Goal: Task Accomplishment & Management: Manage account settings

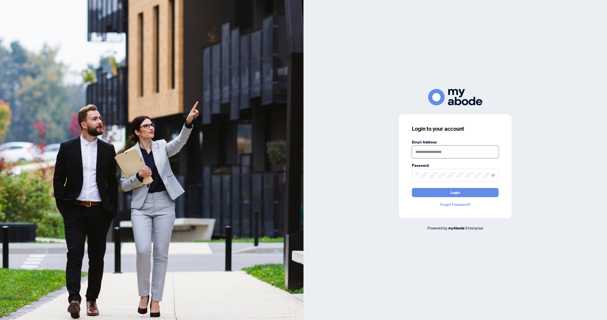
type input "**********"
click at [455, 192] on button "Login" at bounding box center [455, 192] width 87 height 9
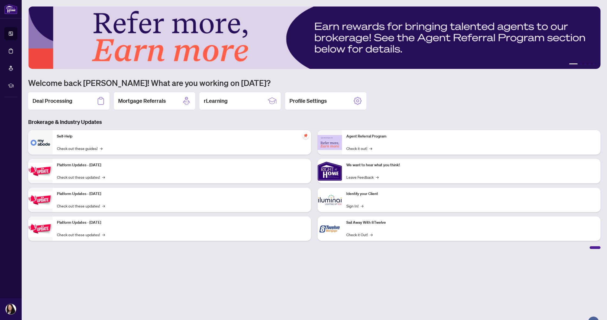
click at [57, 102] on h2 "Deal Processing" at bounding box center [53, 101] width 40 height 8
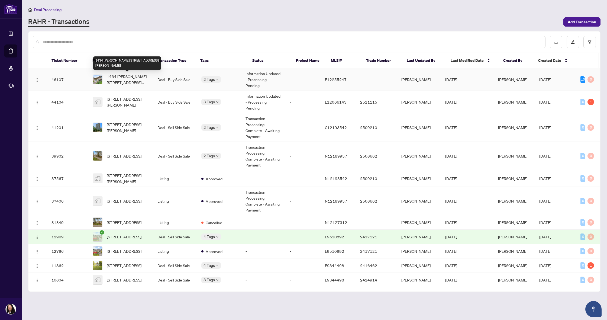
click at [126, 82] on span "1434 [PERSON_NAME][STREET_ADDRESS][PERSON_NAME]" at bounding box center [128, 79] width 42 height 12
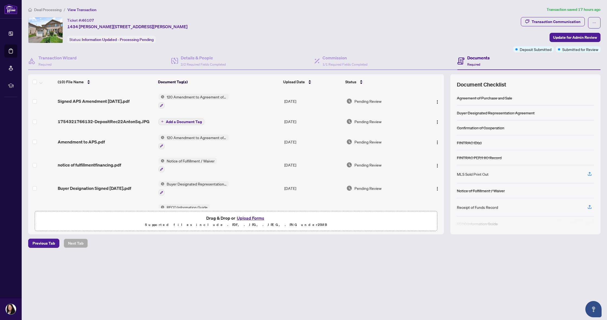
click at [252, 218] on button "Upload Forms" at bounding box center [250, 217] width 31 height 7
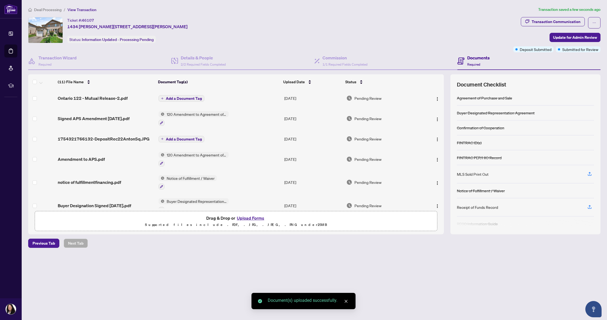
click at [95, 101] on span "Ontario 122 - Mutual Release-2.pdf" at bounding box center [93, 98] width 70 height 7
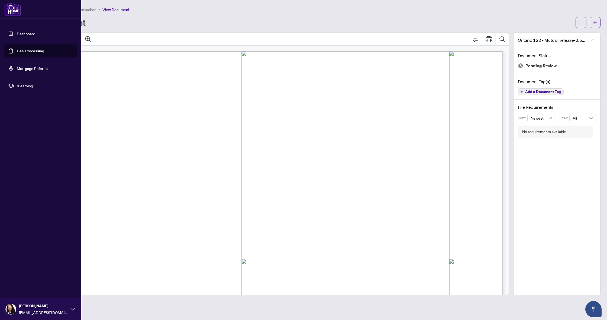
click at [29, 34] on link "Dashboard" at bounding box center [26, 33] width 18 height 5
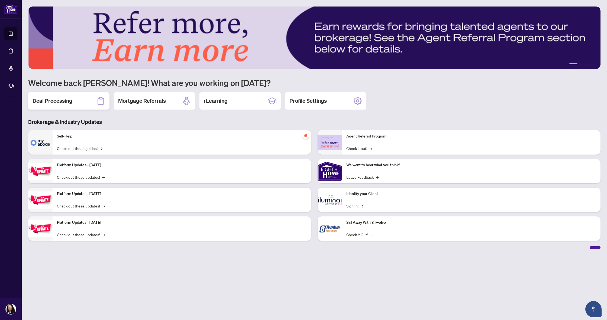
click at [66, 95] on div "Deal Processing" at bounding box center [68, 100] width 81 height 17
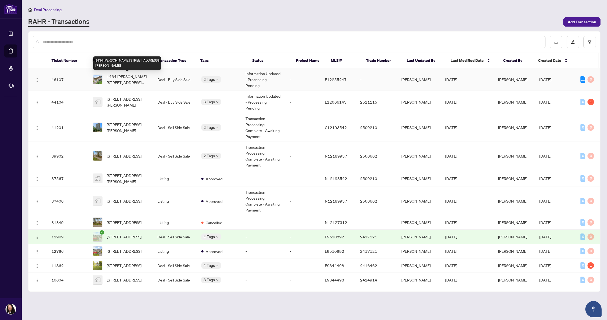
click at [126, 79] on span "1434 Anton Sq, Pickering, Ontario L1V 5S9, Canada" at bounding box center [128, 79] width 42 height 12
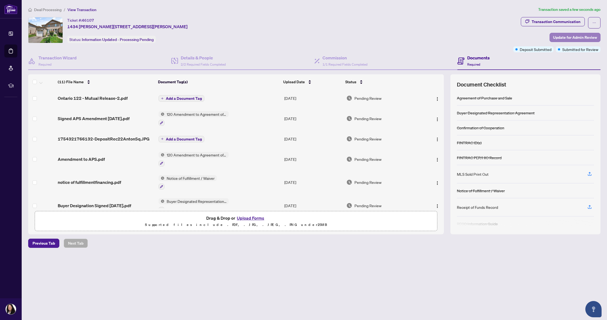
click at [570, 38] on span "Update for Admin Review" at bounding box center [575, 37] width 44 height 9
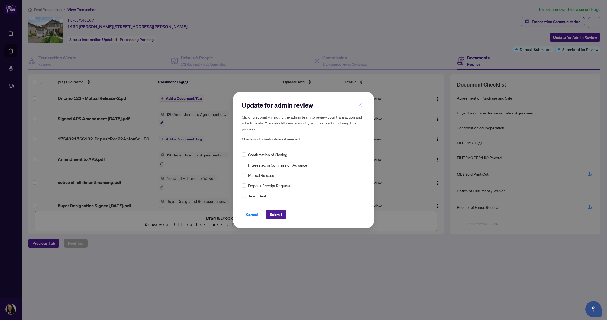
click at [246, 176] on div "Mutual Release" at bounding box center [304, 175] width 124 height 6
drag, startPoint x: 277, startPoint y: 216, endPoint x: 276, endPoint y: 210, distance: 6.3
click at [277, 216] on span "Submit" at bounding box center [276, 214] width 12 height 9
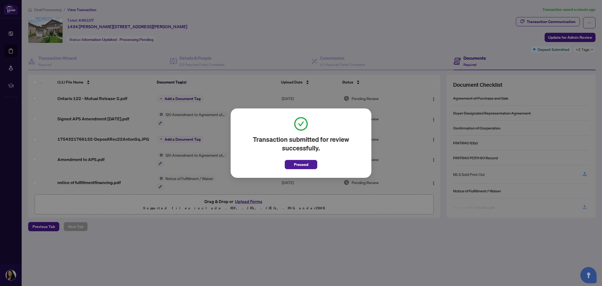
drag, startPoint x: 310, startPoint y: 162, endPoint x: 320, endPoint y: 157, distance: 12.1
click at [310, 162] on button "Proceed" at bounding box center [301, 164] width 33 height 9
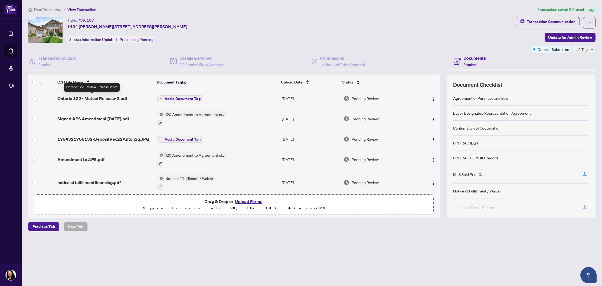
click at [108, 99] on span "Ontario 122 - Mutual Release-2.pdf" at bounding box center [92, 98] width 70 height 7
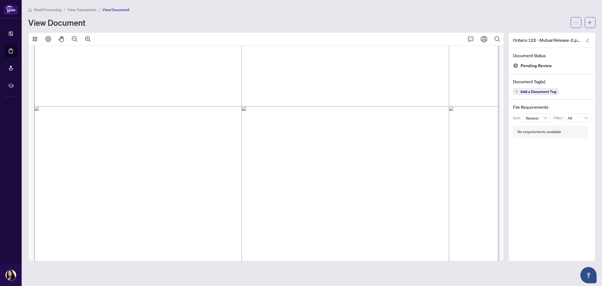
scroll to position [327, 0]
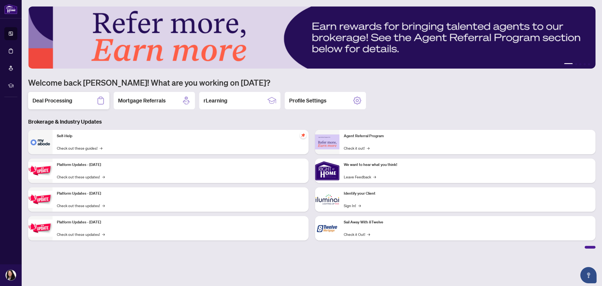
click at [53, 101] on h2 "Deal Processing" at bounding box center [53, 101] width 40 height 8
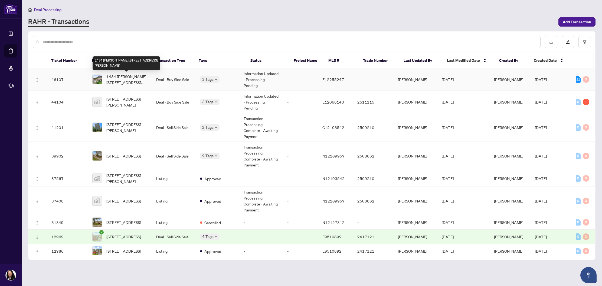
click at [113, 80] on span "1434 [PERSON_NAME][STREET_ADDRESS][PERSON_NAME]" at bounding box center [126, 79] width 41 height 12
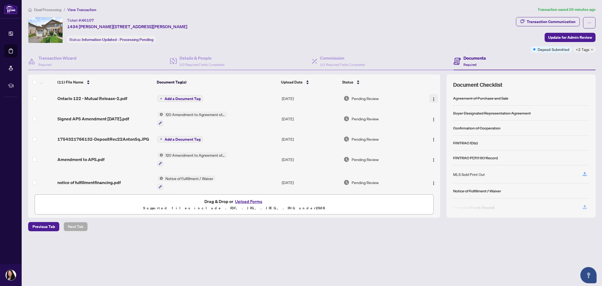
click at [432, 100] on img "button" at bounding box center [434, 99] width 4 height 4
click at [438, 160] on span "Archive" at bounding box center [458, 161] width 52 height 6
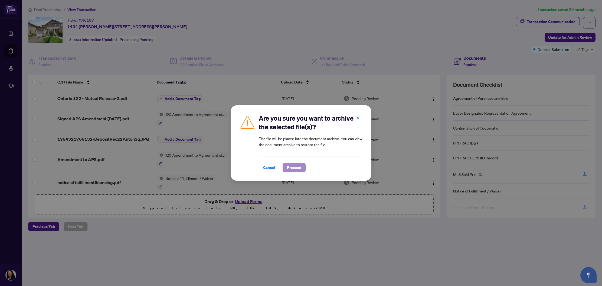
click at [296, 168] on span "Proceed" at bounding box center [294, 167] width 14 height 9
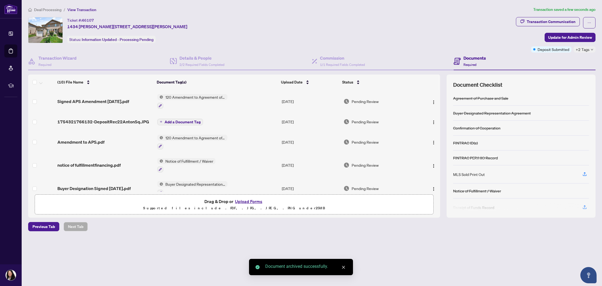
click at [248, 201] on button "Upload Forms" at bounding box center [248, 201] width 31 height 7
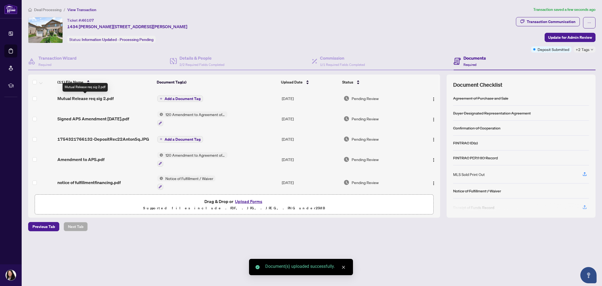
click at [91, 98] on span "Mutual Release req sig 2.pdf" at bounding box center [85, 98] width 56 height 7
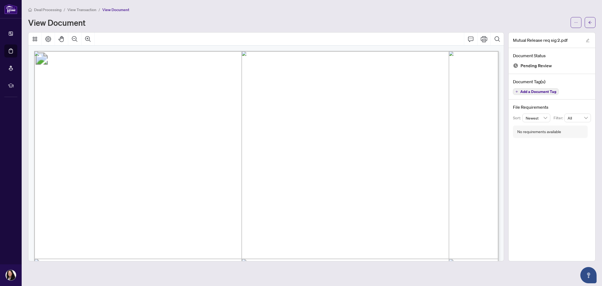
click at [178, 25] on div "View Document" at bounding box center [298, 22] width 540 height 9
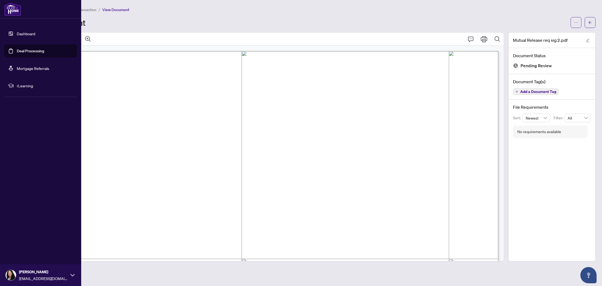
click at [17, 34] on link "Dashboard" at bounding box center [26, 33] width 18 height 5
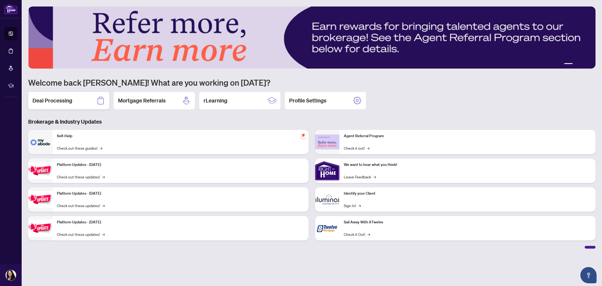
click at [79, 101] on div "Deal Processing" at bounding box center [68, 100] width 81 height 17
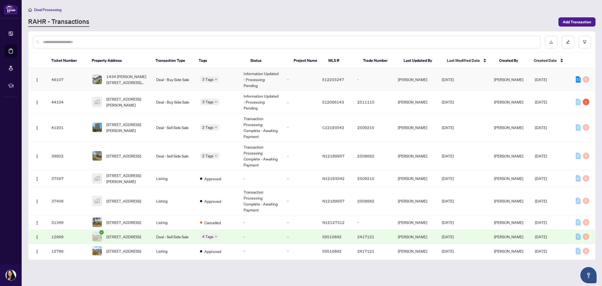
click at [122, 77] on span "1434 Anton Sq, Pickering, Ontario L1V 5S9, Canada" at bounding box center [126, 79] width 41 height 12
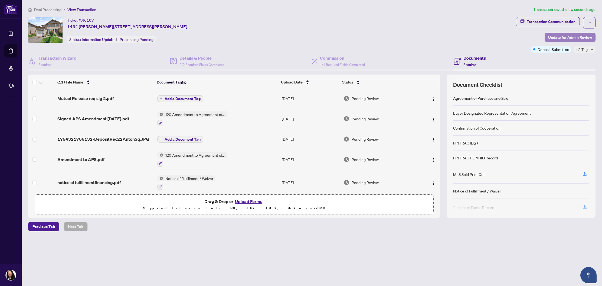
click at [563, 38] on span "Update for Admin Review" at bounding box center [570, 37] width 44 height 9
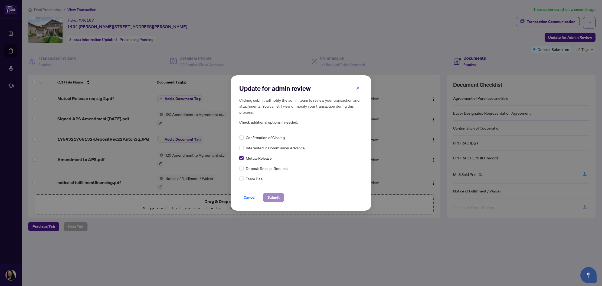
drag, startPoint x: 275, startPoint y: 200, endPoint x: 273, endPoint y: 196, distance: 4.5
click at [275, 200] on span "Submit" at bounding box center [274, 197] width 12 height 9
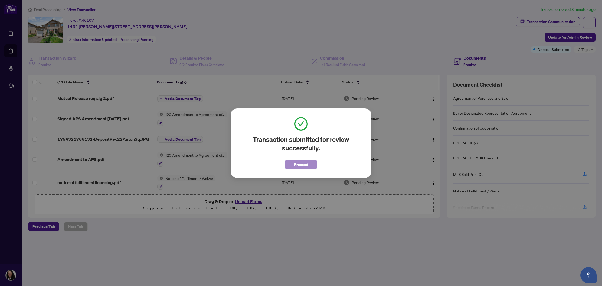
click at [302, 164] on span "Proceed" at bounding box center [301, 164] width 14 height 9
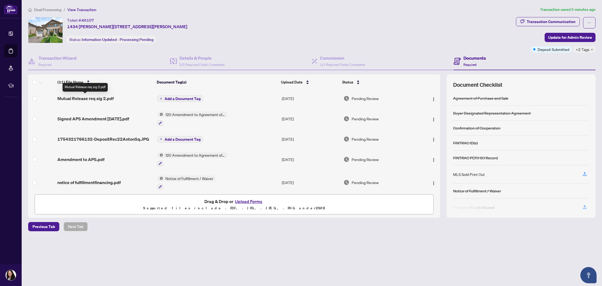
click at [91, 99] on span "Mutual Release req sig 2.pdf" at bounding box center [85, 98] width 56 height 7
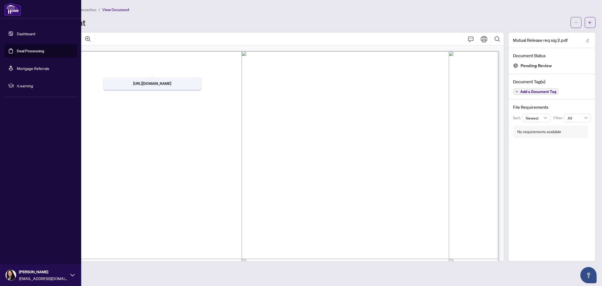
click at [21, 34] on link "Dashboard" at bounding box center [26, 33] width 18 height 5
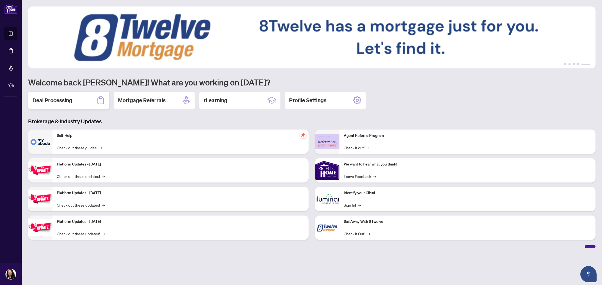
click at [56, 105] on div "Deal Processing" at bounding box center [68, 100] width 81 height 17
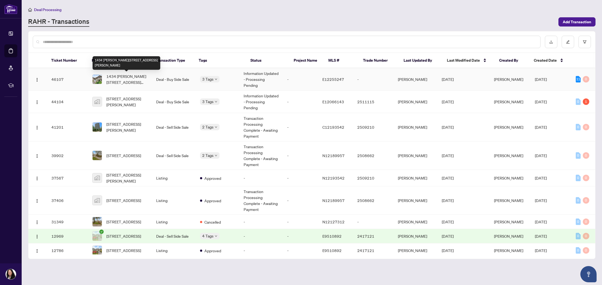
click at [117, 80] on span "1434 Anton Sq, Pickering, Ontario L1V 5S9, Canada" at bounding box center [126, 79] width 41 height 12
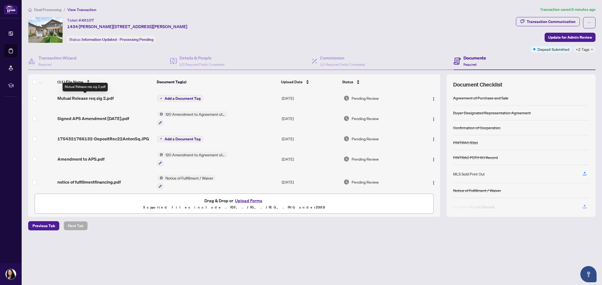
click at [93, 99] on span "Mutual Release req sig 2.pdf" at bounding box center [85, 98] width 56 height 7
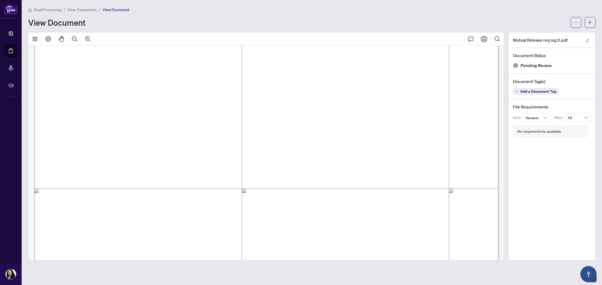
scroll to position [0, 0]
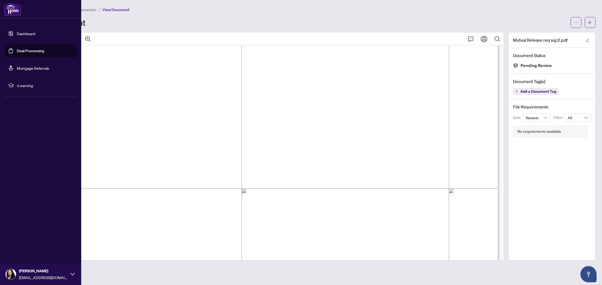
click at [30, 34] on link "Dashboard" at bounding box center [26, 33] width 18 height 5
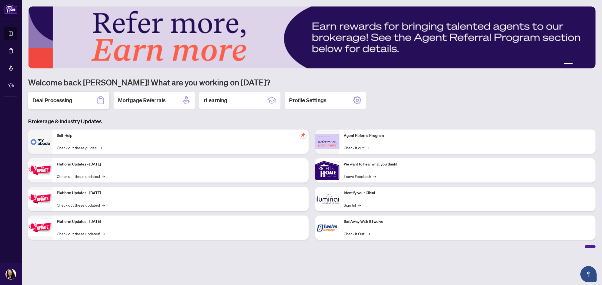
click at [53, 103] on h2 "Deal Processing" at bounding box center [53, 101] width 40 height 8
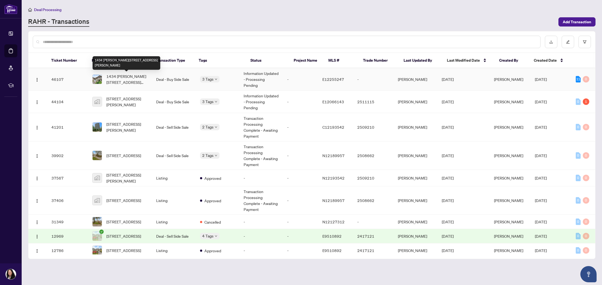
click at [120, 78] on span "1434 [PERSON_NAME][STREET_ADDRESS][PERSON_NAME]" at bounding box center [126, 79] width 41 height 12
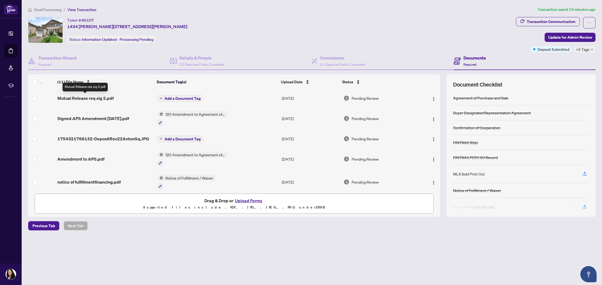
click at [83, 99] on span "Mutual Release req sig 2.pdf" at bounding box center [85, 98] width 56 height 7
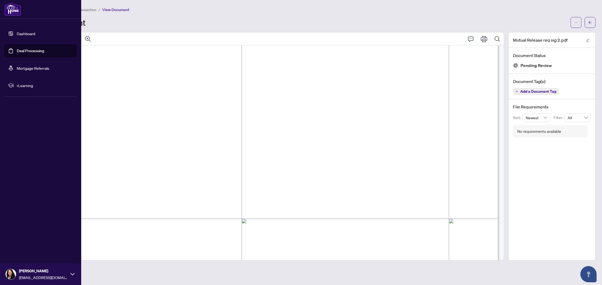
click at [17, 34] on link "Dashboard" at bounding box center [26, 33] width 18 height 5
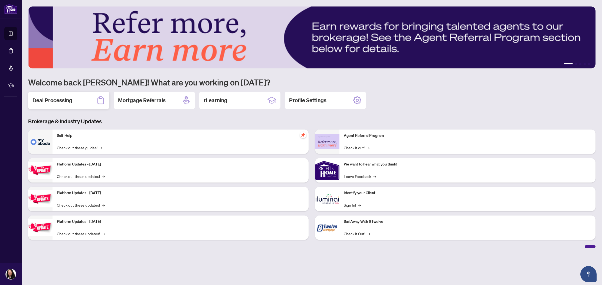
click at [57, 99] on h2 "Deal Processing" at bounding box center [53, 101] width 40 height 8
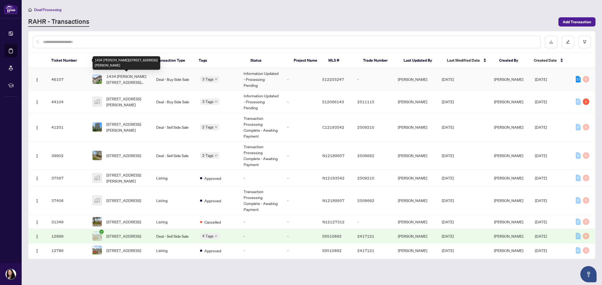
click at [119, 77] on span "1434 Anton Sq, Pickering, Ontario L1V 5S9, Canada" at bounding box center [126, 79] width 41 height 12
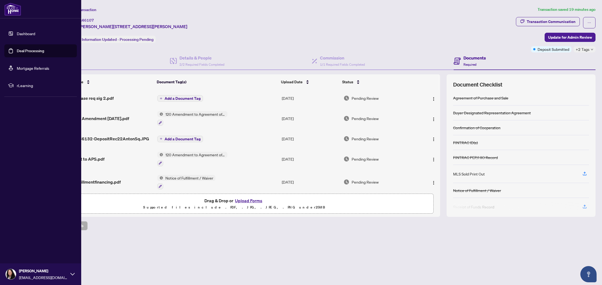
click at [17, 34] on link "Dashboard" at bounding box center [26, 33] width 18 height 5
